Goal: Transaction & Acquisition: Purchase product/service

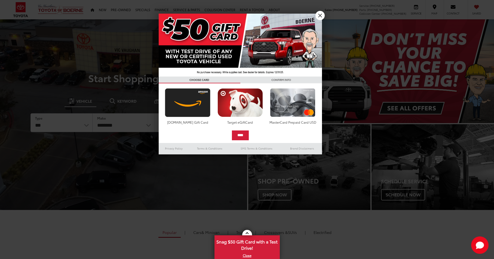
click at [319, 17] on link "X" at bounding box center [319, 15] width 9 height 9
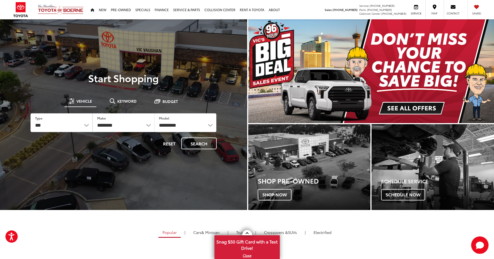
click at [420, 109] on img "carousel slide number 1 of 1" at bounding box center [371, 71] width 246 height 104
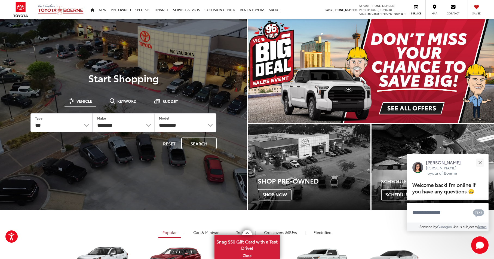
click at [160, 178] on div at bounding box center [123, 148] width 247 height 259
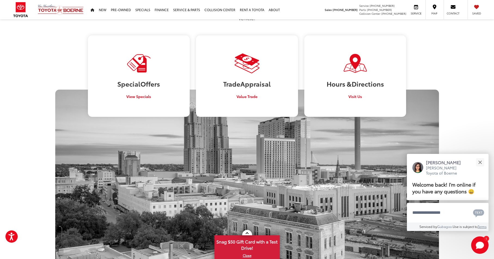
scroll to position [334, 0]
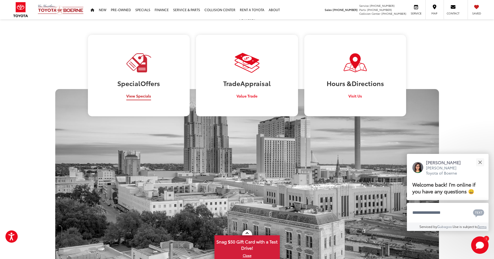
click at [133, 98] on span "View Specials" at bounding box center [138, 95] width 25 height 5
click at [121, 199] on div "Vic Vaughan Toyota of Boerne" at bounding box center [247, 187] width 384 height 196
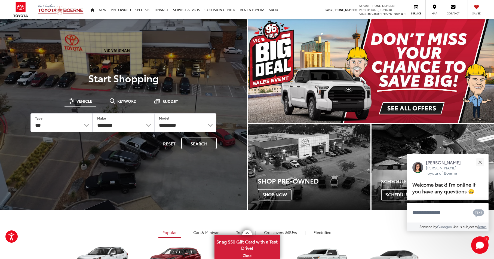
scroll to position [0, 0]
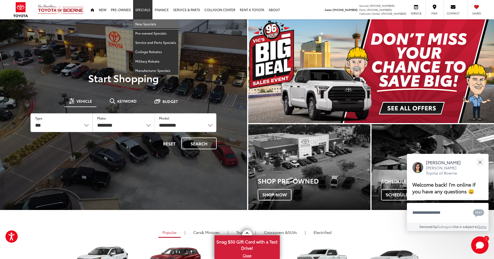
click at [142, 24] on link "New Specials" at bounding box center [155, 23] width 45 height 9
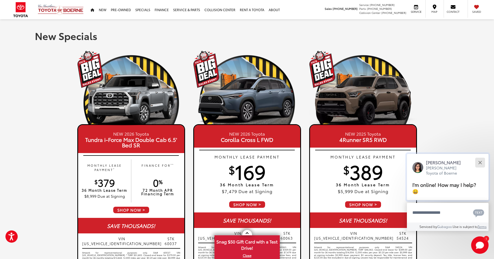
click at [480, 163] on div "Close" at bounding box center [480, 163] width 4 height 4
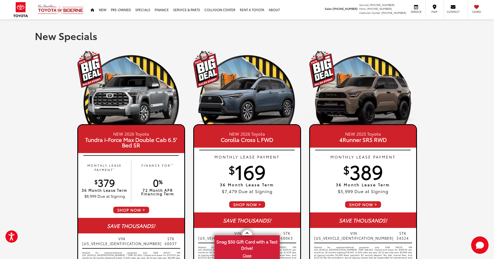
drag, startPoint x: 492, startPoint y: 59, endPoint x: 492, endPoint y: 66, distance: 6.8
drag, startPoint x: 492, startPoint y: 60, endPoint x: 492, endPoint y: 63, distance: 3.8
drag, startPoint x: 492, startPoint y: 60, endPoint x: 492, endPoint y: 70, distance: 9.8
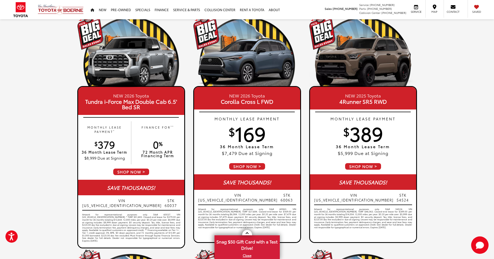
scroll to position [37, 0]
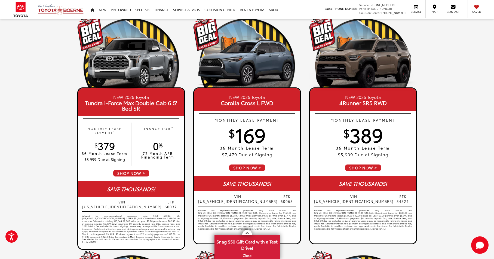
click at [363, 167] on span "SHOP NOW" at bounding box center [362, 168] width 37 height 8
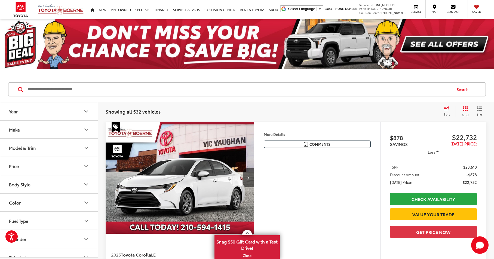
click at [338, 201] on div "More Details Comments Dealer Comments 2025 Toyota Corolla FWD CVT 2.0L I4 DOHC …" at bounding box center [317, 201] width 126 height 159
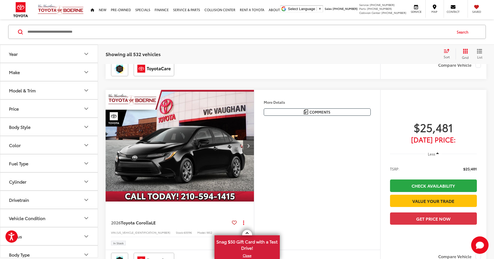
scroll to position [2152, 0]
